Goal: Transaction & Acquisition: Purchase product/service

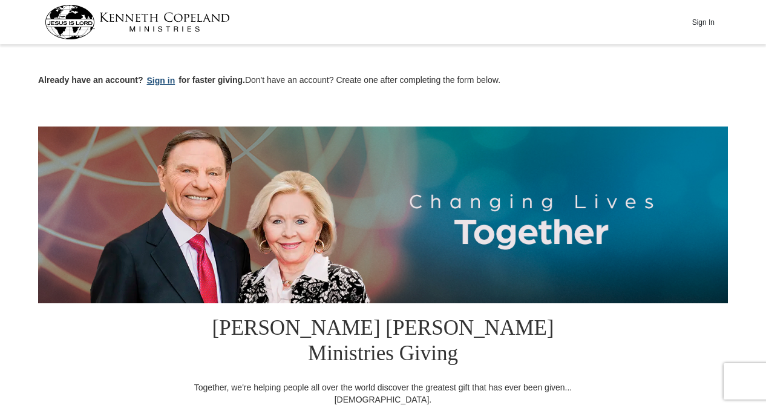
click at [156, 79] on button "Sign in" at bounding box center [161, 81] width 36 height 14
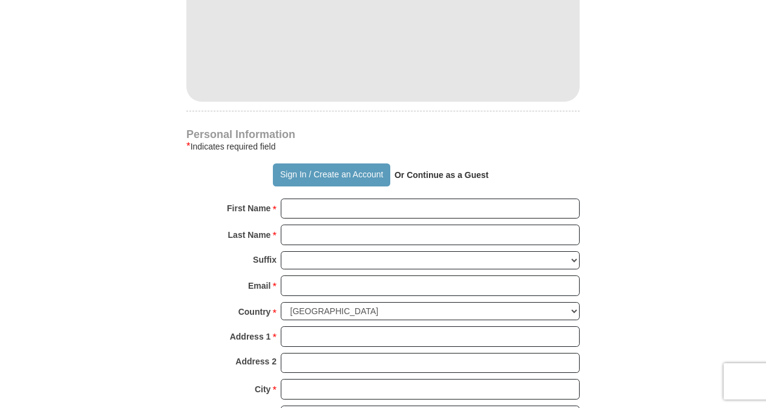
scroll to position [777, 0]
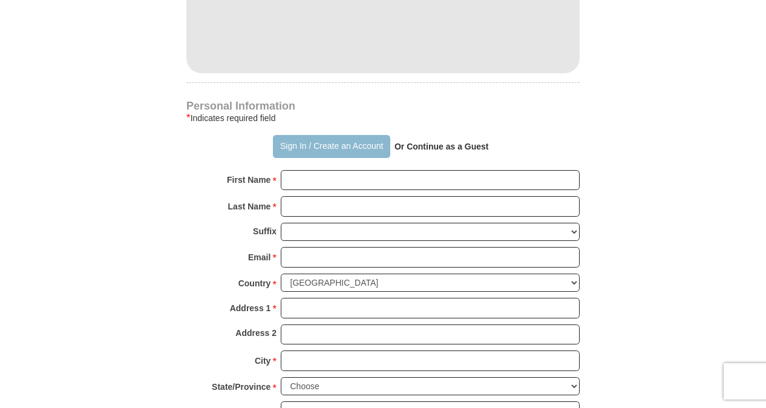
click at [297, 135] on button "Sign In / Create an Account" at bounding box center [331, 146] width 117 height 23
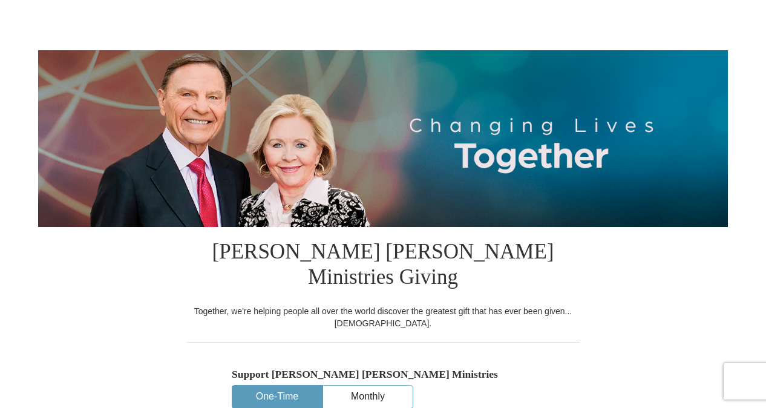
select select "OH"
